Goal: Navigation & Orientation: Find specific page/section

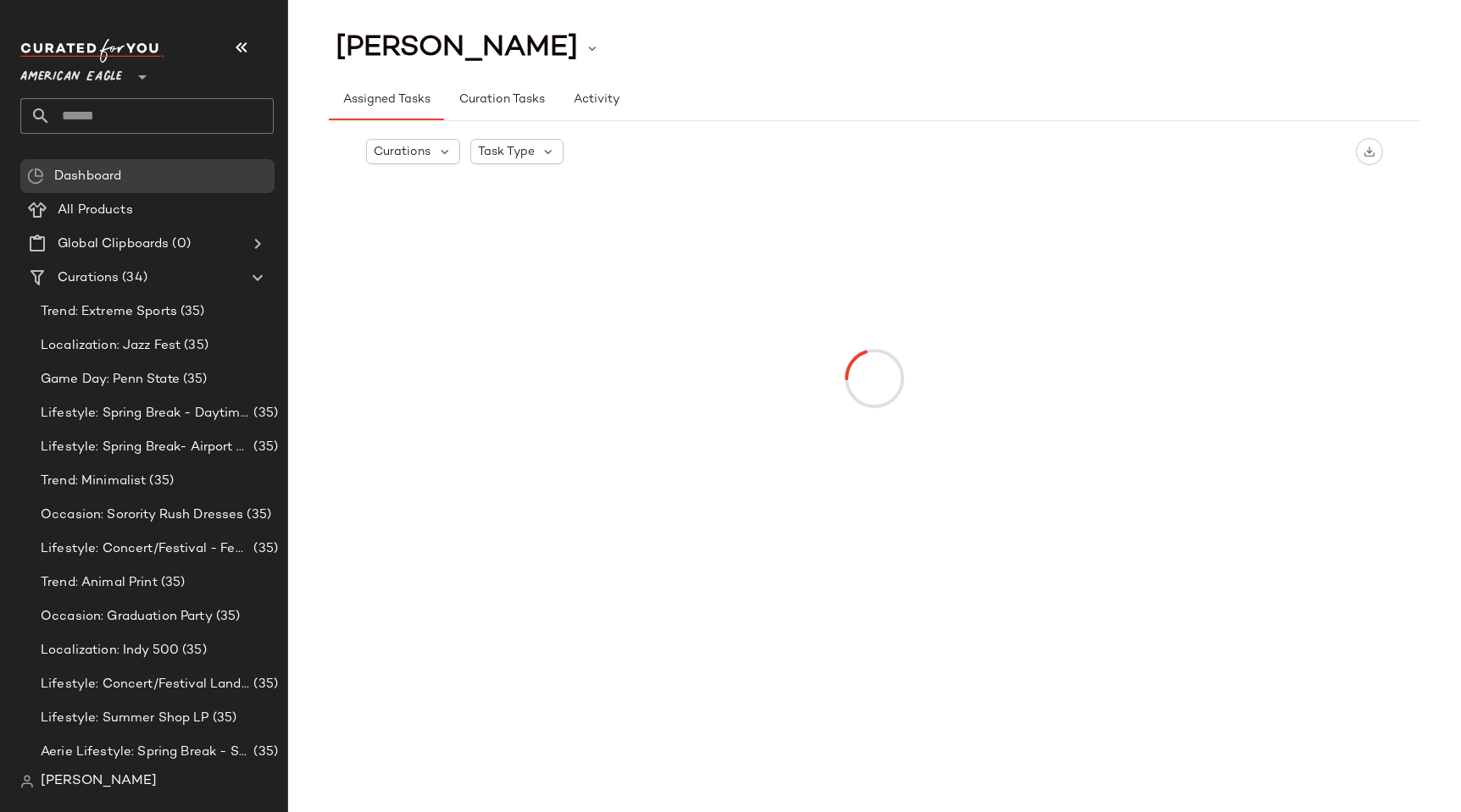
click at [100, 87] on span "American Eagle" at bounding box center [71, 72] width 102 height 31
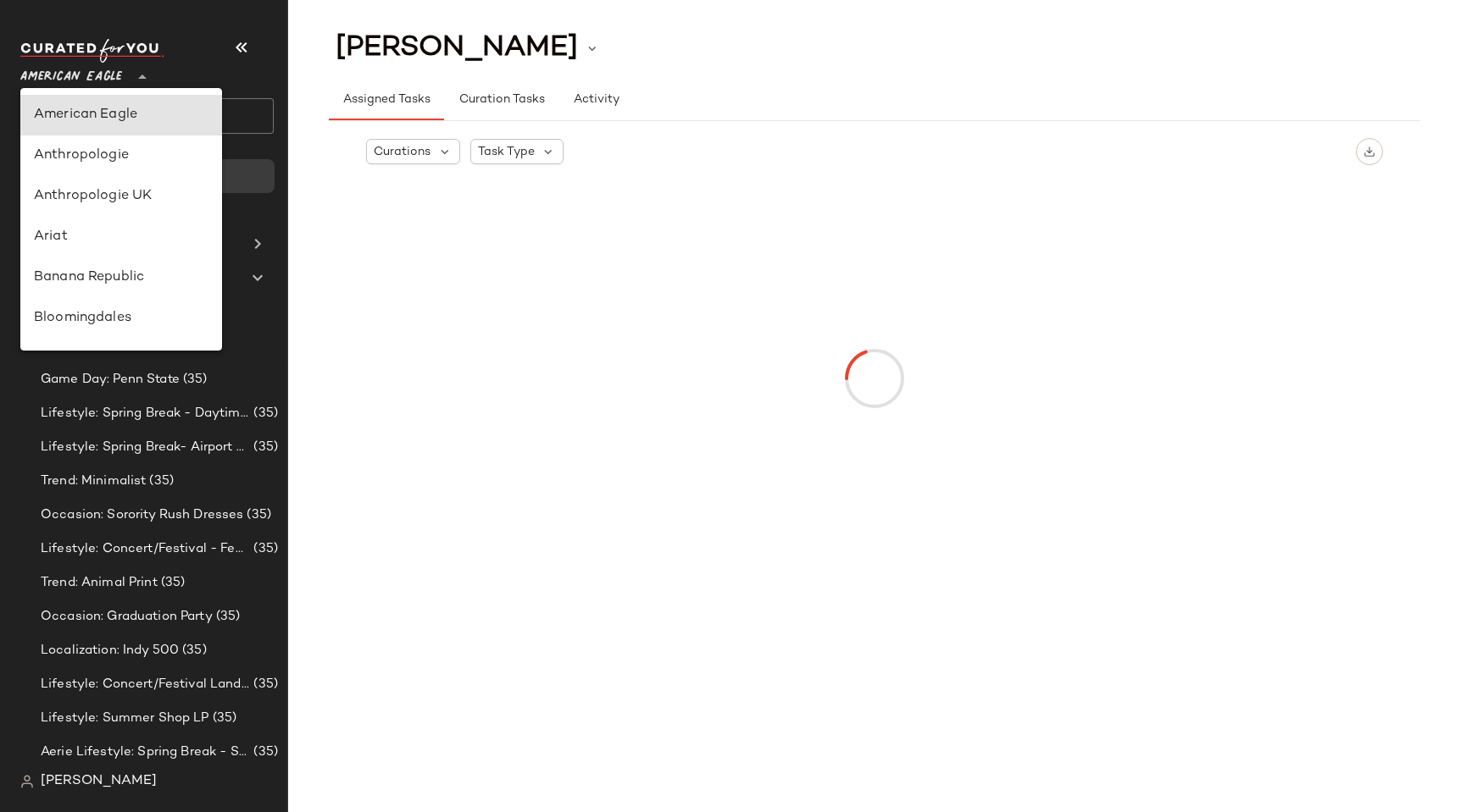
type input "**"
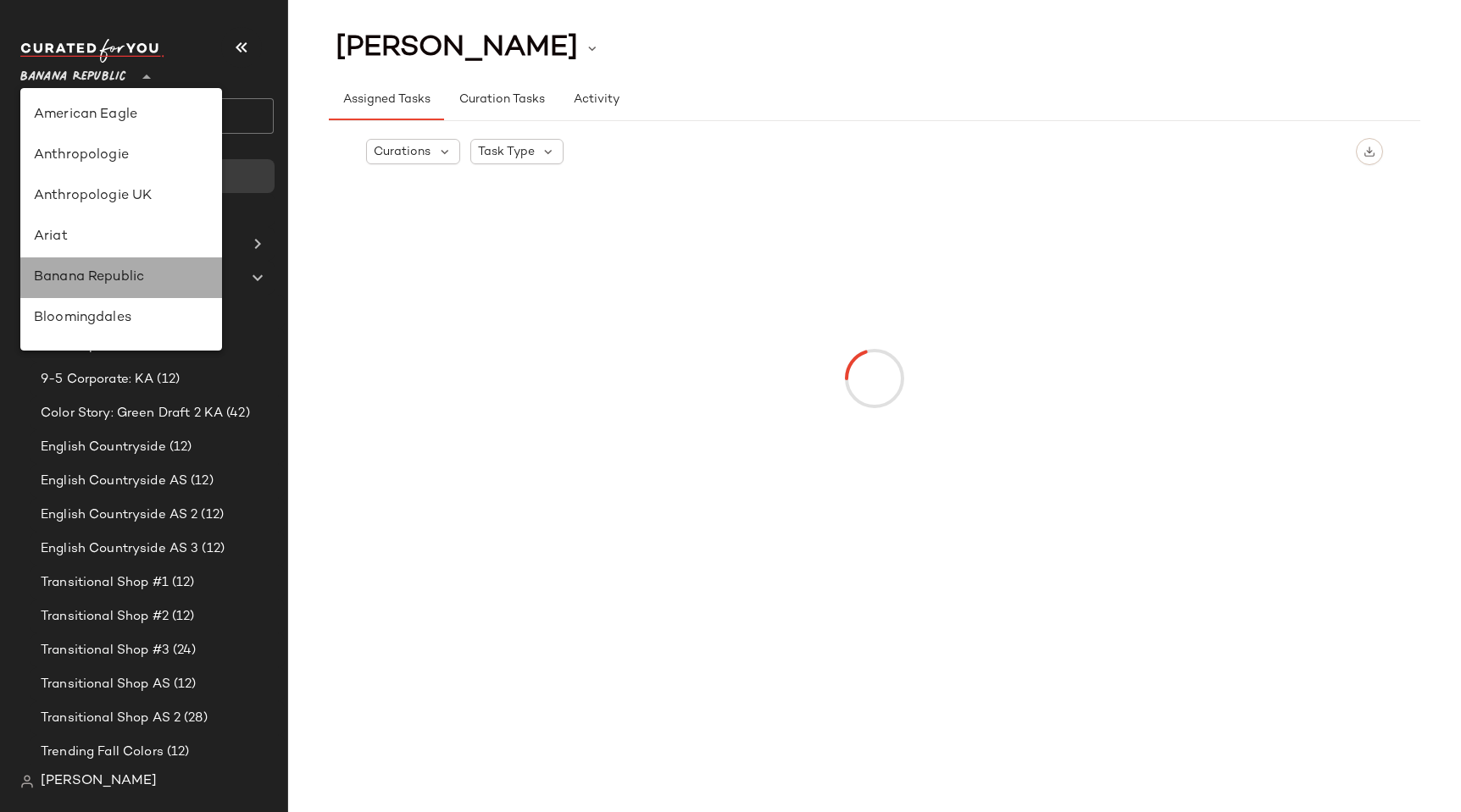
click at [101, 288] on div "Banana Republic" at bounding box center [121, 278] width 202 height 41
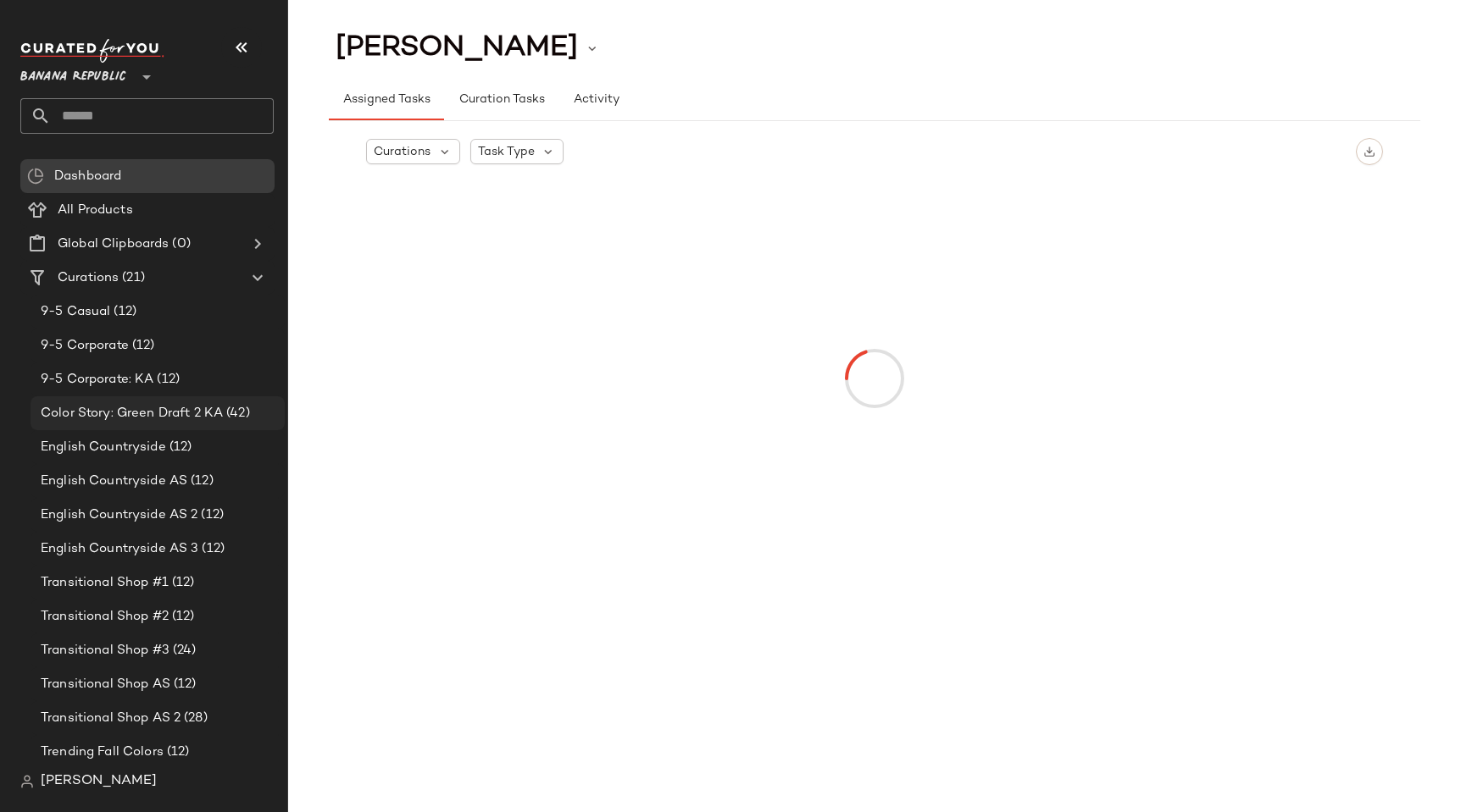
click at [95, 399] on div "Color Story: Green Draft 2 KA (42)" at bounding box center [157, 413] width 254 height 34
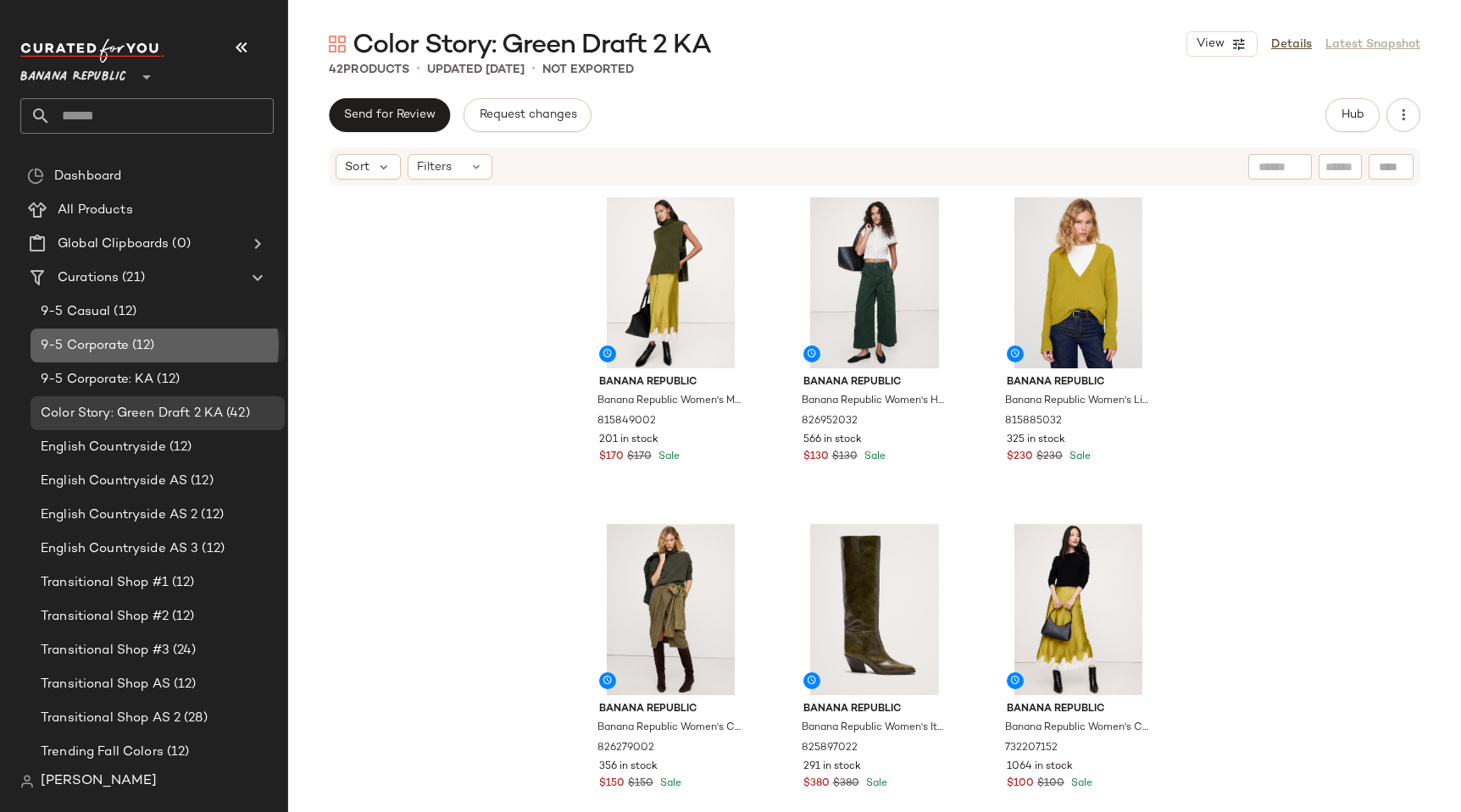
click at [105, 330] on div "9-5 Corporate (12)" at bounding box center [157, 345] width 254 height 34
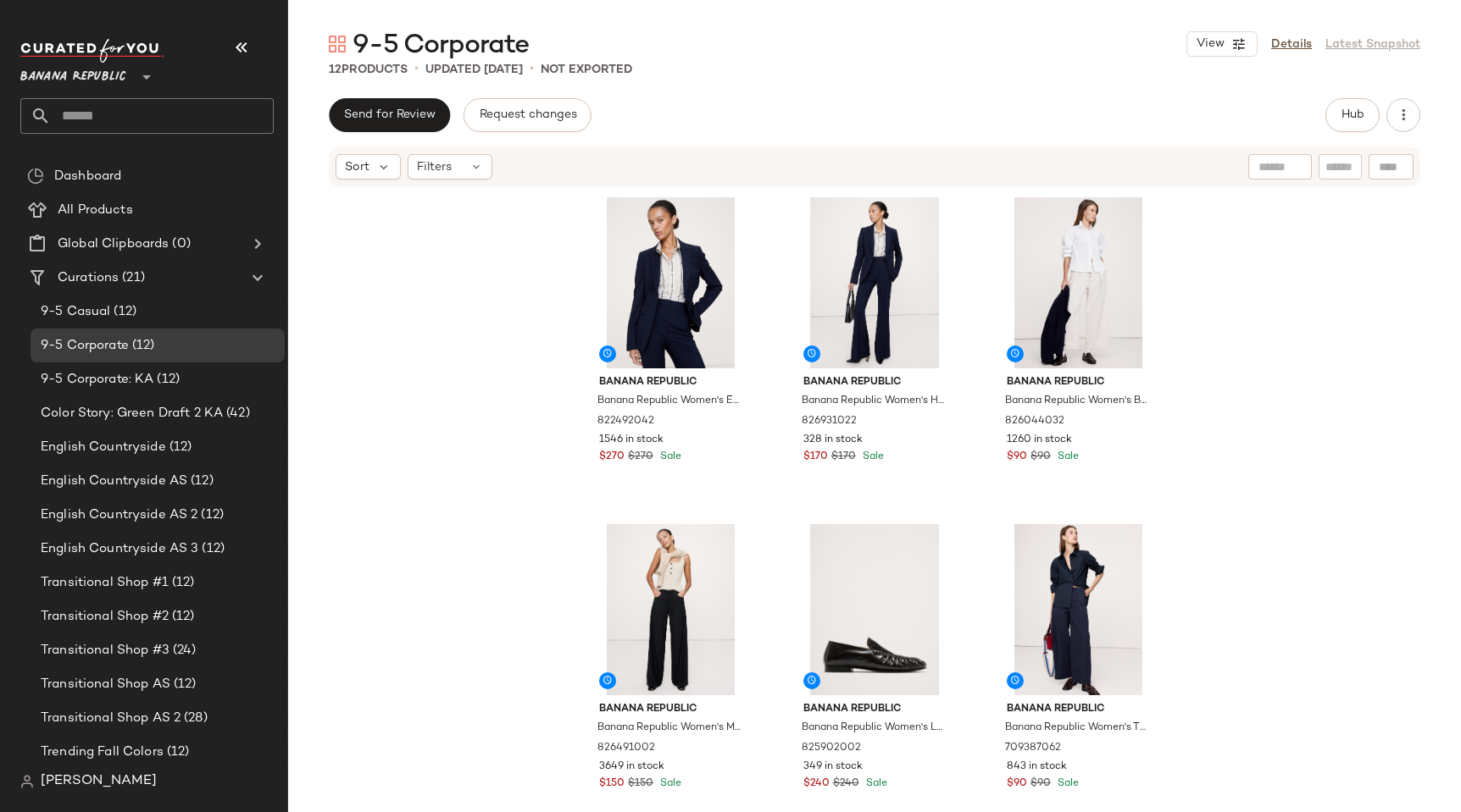
click at [178, 796] on div "[PERSON_NAME]" at bounding box center [154, 781] width 267 height 34
click at [151, 693] on div "Transitional Shop AS (12)" at bounding box center [157, 684] width 254 height 34
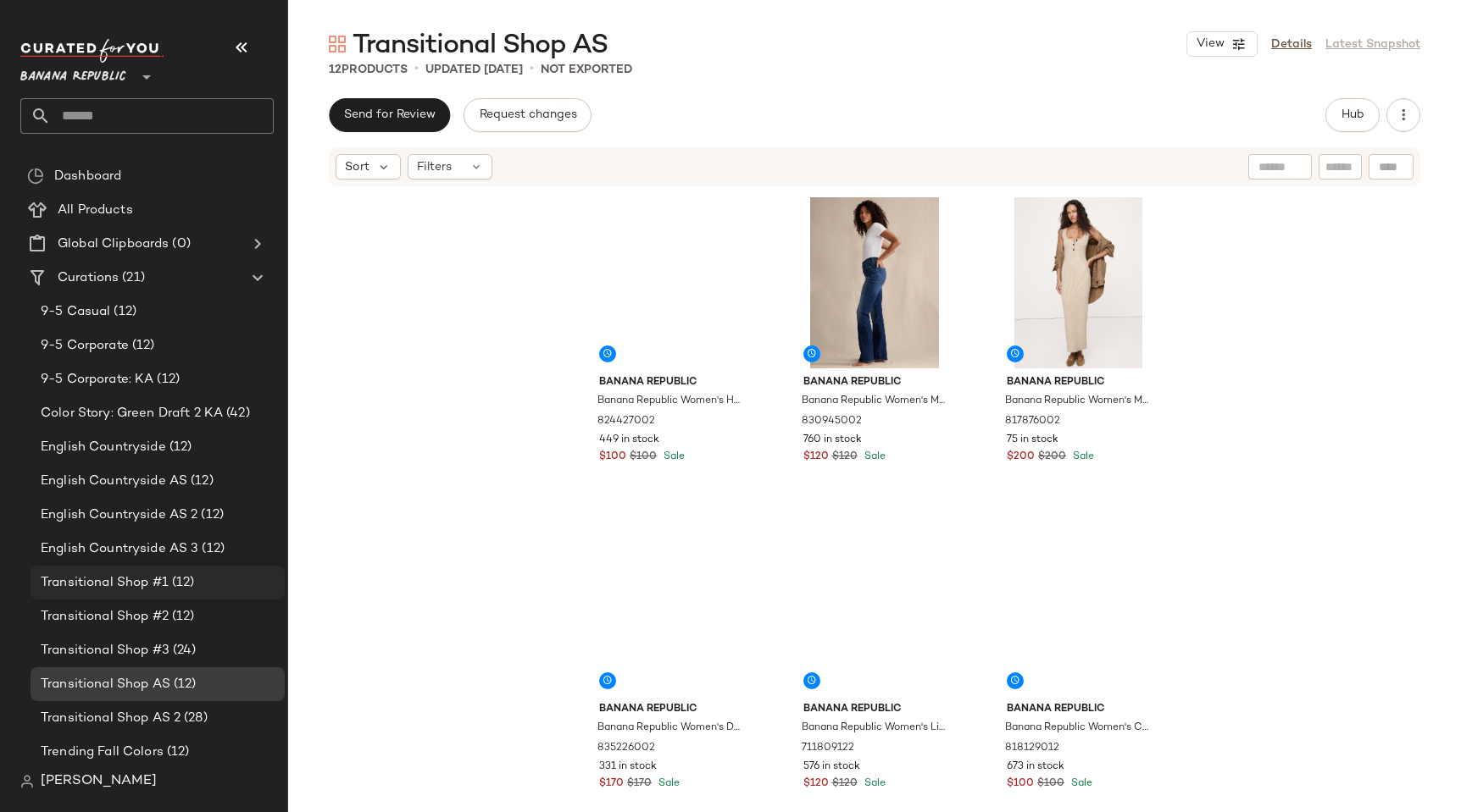
click at [151, 593] on div "Transitional Shop #1 (12)" at bounding box center [157, 582] width 254 height 34
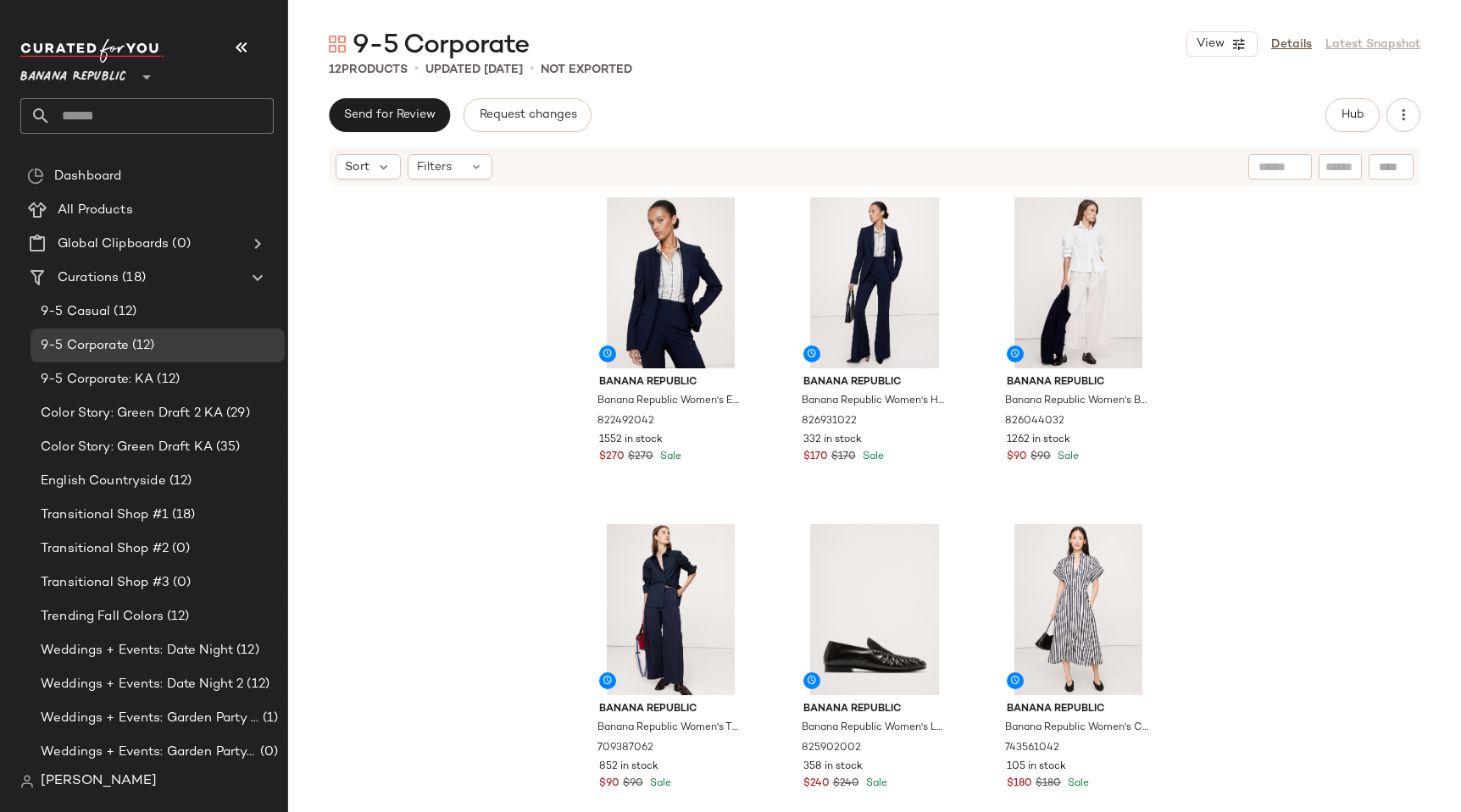
click at [952, 50] on div "9-5 Corporate View Details Latest Snapshot" at bounding box center [875, 44] width 1173 height 34
click at [459, 306] on div "Banana Republic Banana Republic Women's Essential Italian Wool Blazer Navy Blue…" at bounding box center [875, 525] width 1173 height 675
